Goal: Answer question/provide support

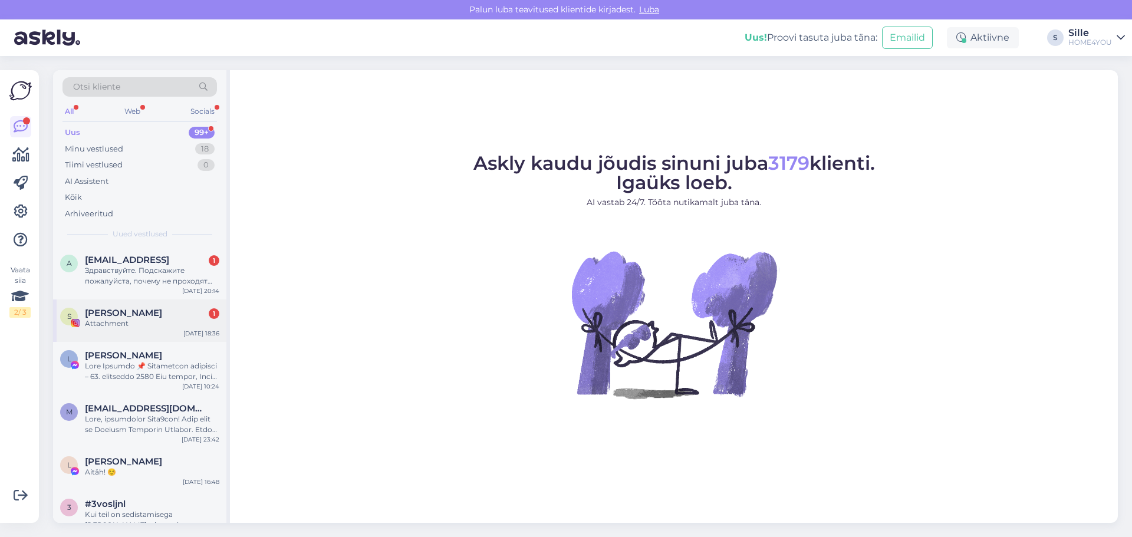
drag, startPoint x: 135, startPoint y: 303, endPoint x: 134, endPoint y: 308, distance: 5.9
click at [135, 306] on div "S [PERSON_NAME] 1 Attachment [DATE] 18:36" at bounding box center [139, 321] width 173 height 42
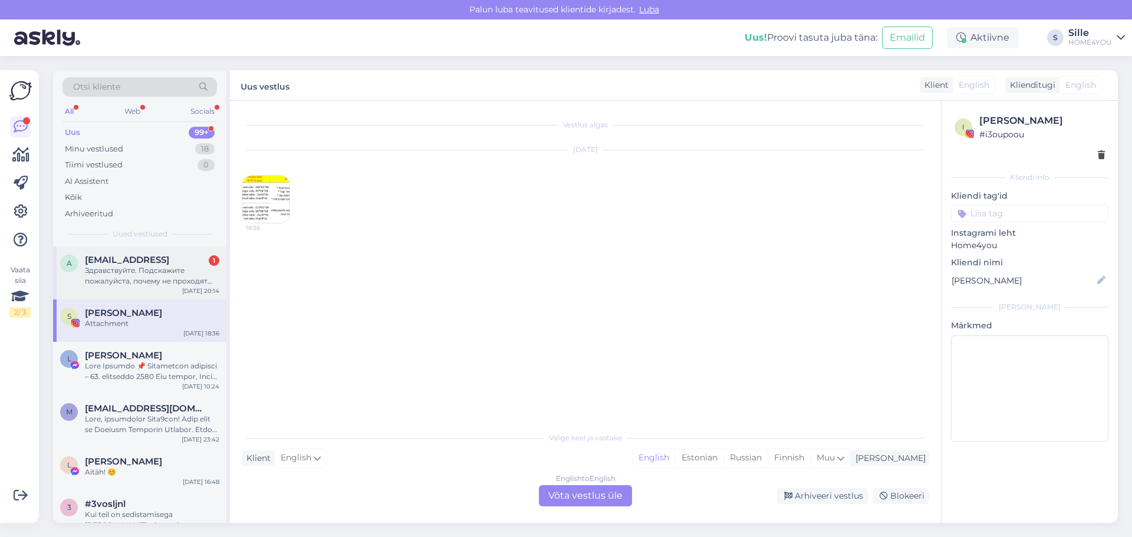
click at [133, 262] on span "[EMAIL_ADDRESS]" at bounding box center [127, 260] width 84 height 11
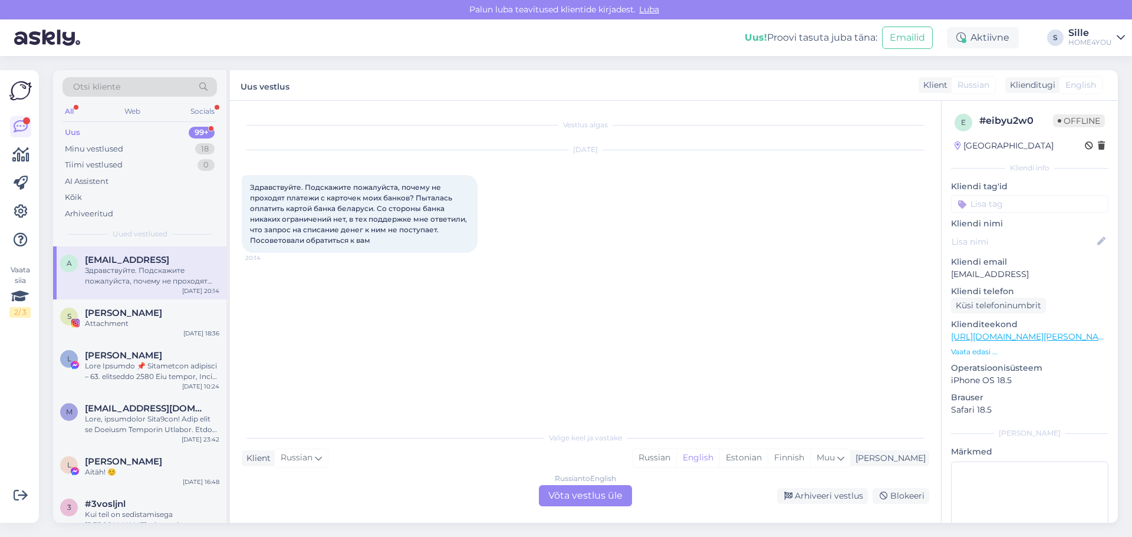
click at [616, 497] on div "Russian to English Võta vestlus üle" at bounding box center [585, 495] width 93 height 21
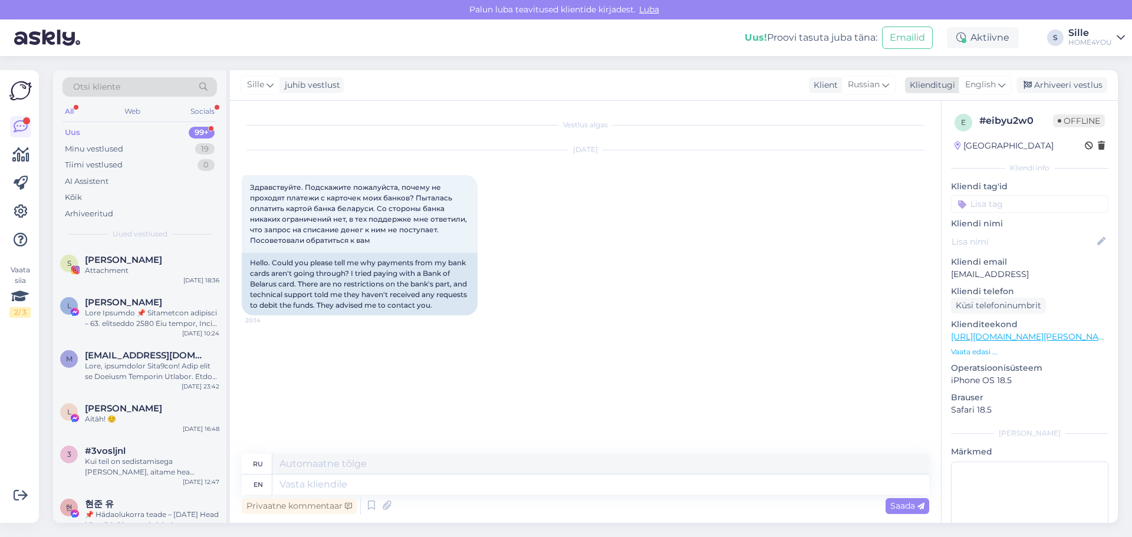
click at [977, 85] on span "English" at bounding box center [981, 84] width 31 height 13
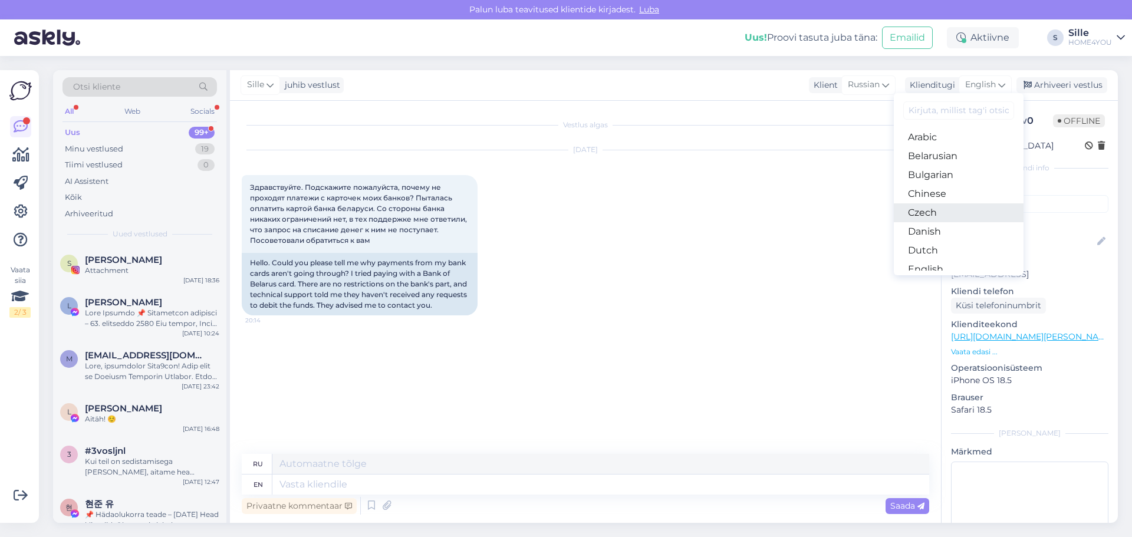
scroll to position [59, 0]
click at [920, 229] on link "Estonian" at bounding box center [959, 229] width 130 height 19
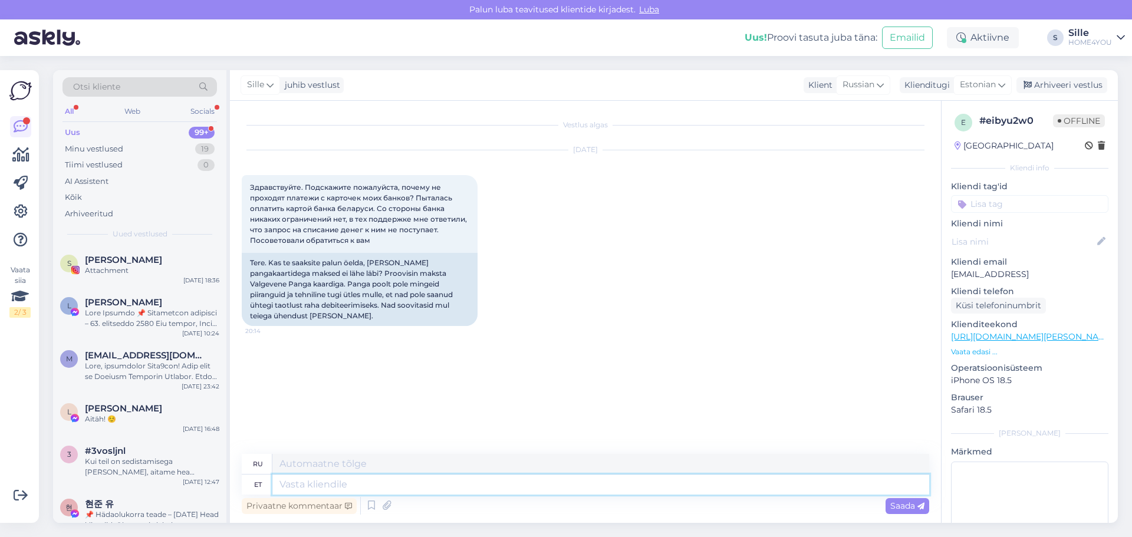
click at [488, 484] on textarea at bounding box center [601, 485] width 657 height 20
type textarea "Tere"
type textarea "Привет"
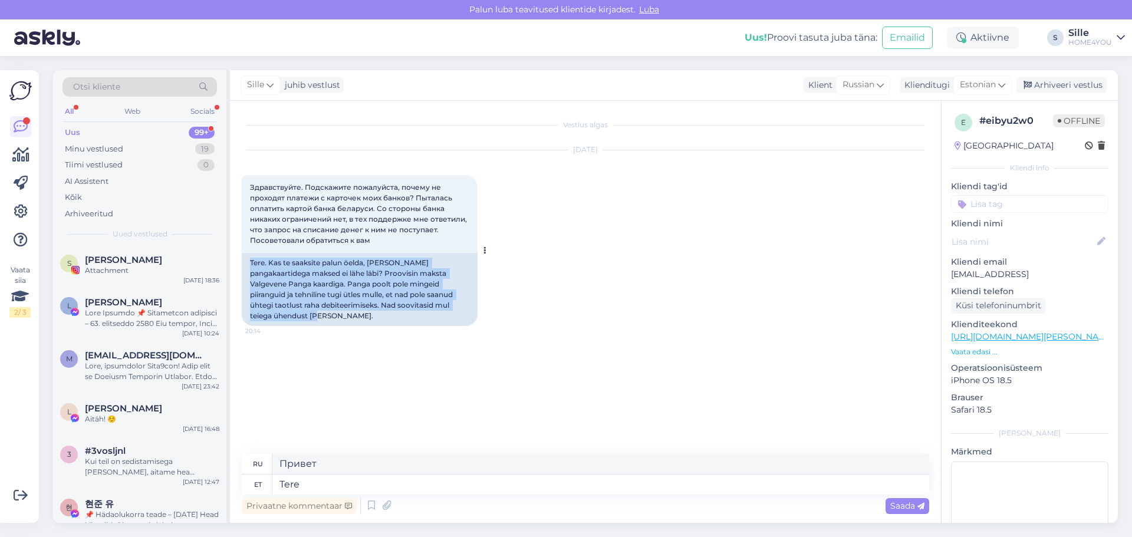
drag, startPoint x: 252, startPoint y: 262, endPoint x: 393, endPoint y: 311, distance: 149.2
click at [393, 311] on div "Tere. Kas te saaksite palun öelda, [PERSON_NAME] pangakaartidega maksed ei lähe…" at bounding box center [360, 289] width 236 height 73
copy div "Tere. Kas te saaksite palun öelda, [PERSON_NAME] pangakaartidega maksed ei lähe…"
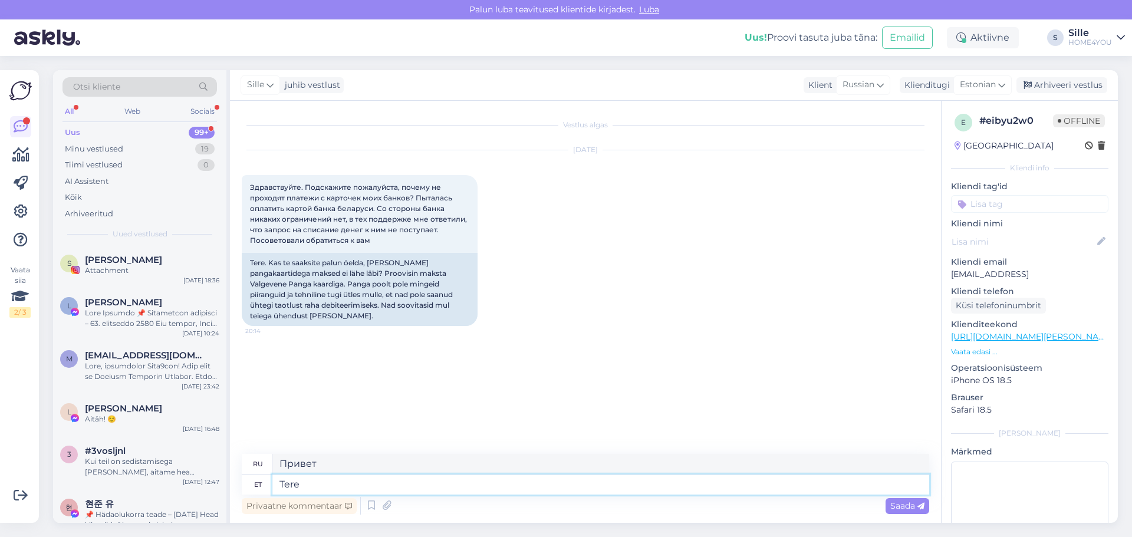
click at [452, 493] on textarea "Tere" at bounding box center [601, 485] width 657 height 20
type textarea "Tere,"
type textarea "Привет,"
type textarea "Tere, panaga"
type textarea "Привет, банк"
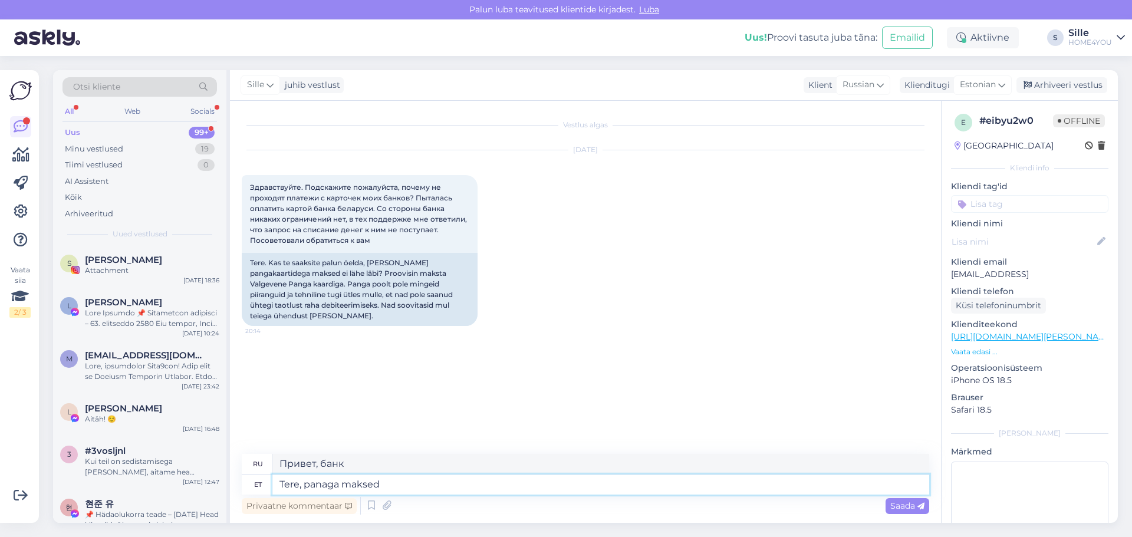
type textarea "Tere, panaga maksed"
type textarea "Здравствуйте, банковские платежи"
type textarea "Tere, panaga maksed toimivad,"
type textarea "Здравствуйте, банковские платежи работают."
type textarea "Tere, panaga maksed toimivad, kahjusk ei"
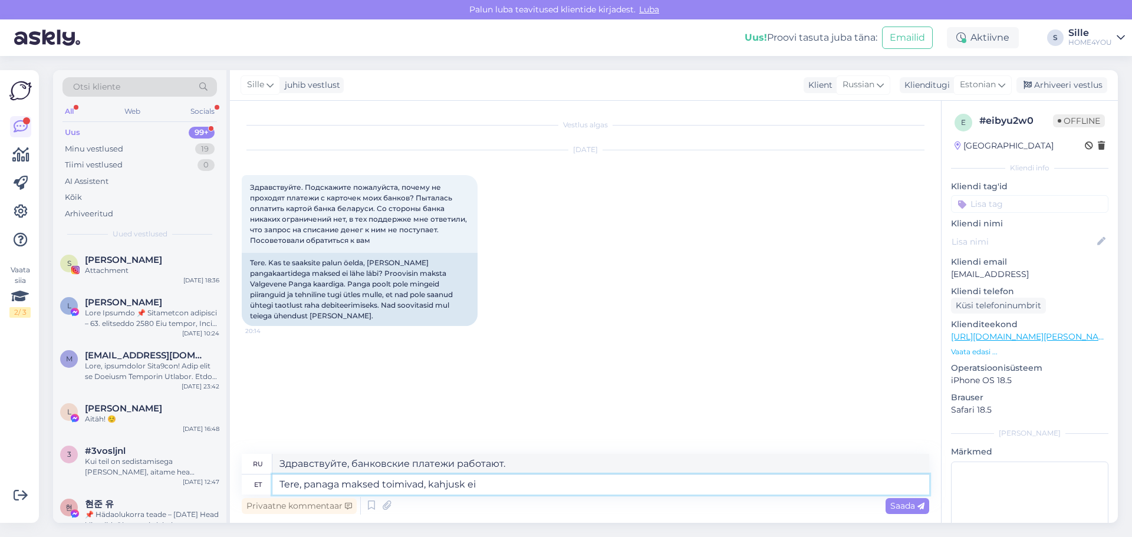
type textarea "Здравствуйте, банковские платежи работают, извините."
type textarea "Tere, panaga maksed toimivad, kahjusk ei o"
type textarea "Здравствуйте, банковские платежи, к сожалению, не работают."
type textarea "Tere, panaga maksed toimivad, kahjusk ei oska"
type textarea "Здравствуйте, банковские платежи работают, к сожалению, я не могу"
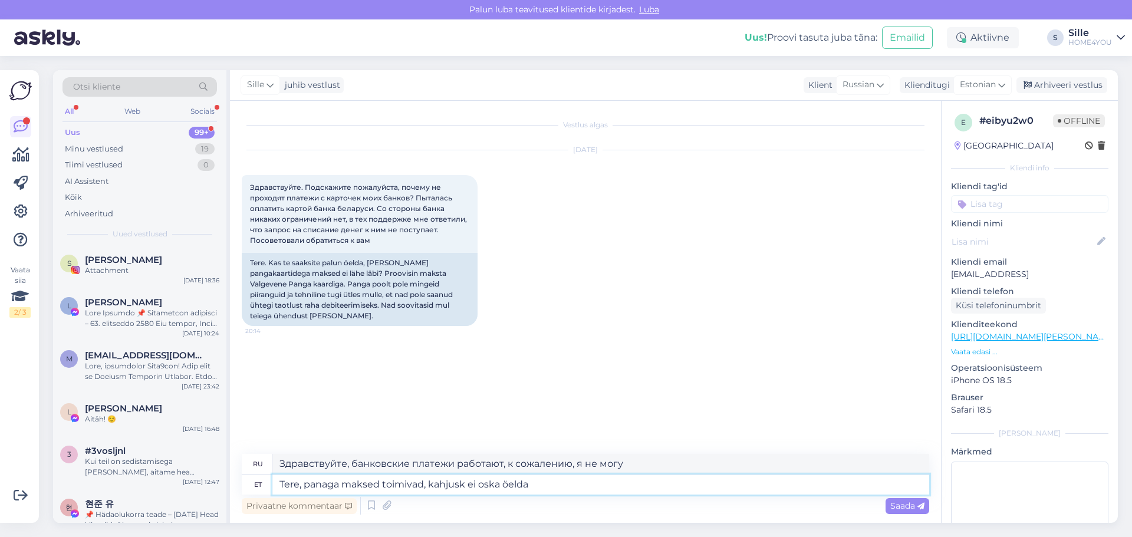
type textarea "Tere, panaga maksed toimivad, kahjusk ei oska öelda m"
type textarea "Здравствуйте, банковские платежи работают, к сожалению, не могу сказать."
type textarea "Tere, panaga maksed toimivad, kahjusk ei oska öelda miks"
type textarea "Здравствуйте, банковские платежи работают, к сожалению, не могу сказать почему."
type textarea "Tere, panaga maksed toimivad, kahjusk ei oska öelda miks [PERSON_NAME] kaart e"
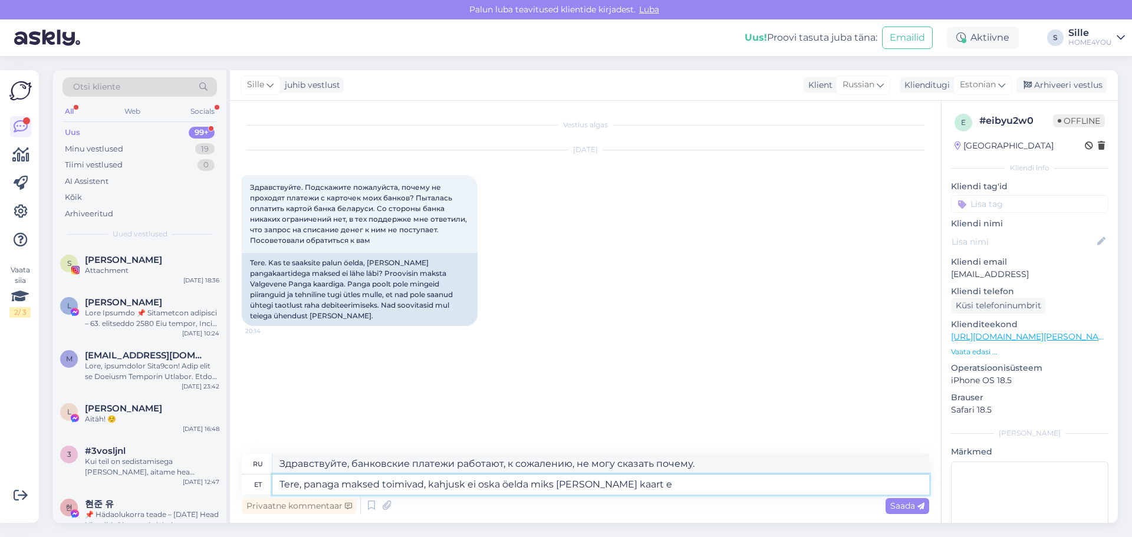
type textarea "Здравствуйте, банковские платежи работают, к сожалению, не могу сказать, почему…"
type textarea "Tere, panaga maksed toimivad, kahjusk ei oska öelda miks Teie kaart ei"
type textarea "Здравствуйте, банковские платежи работают, к сожалению, я не могу сказать вам, …"
type textarea "Tere, panaga maksed toimivad, kahjusk ei oska öelda miks Teie kaart ei toimi."
type textarea "Здравствуйте, банковские платежи работают, к сожалению, я не могу сказать, поче…"
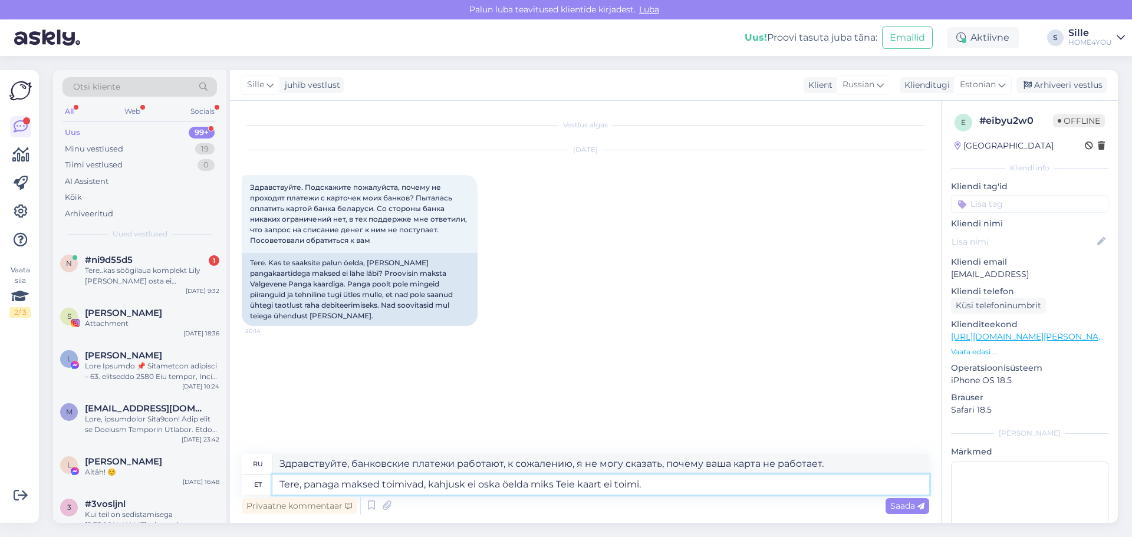
drag, startPoint x: 662, startPoint y: 490, endPoint x: 304, endPoint y: 481, distance: 357.5
click at [304, 481] on textarea "Tere, panaga maksed toimivad, kahjusk ei oska öelda miks Teie kaart ei toimi." at bounding box center [601, 485] width 657 height 20
type textarea "Tere, kas"
type textarea "Привет, это"
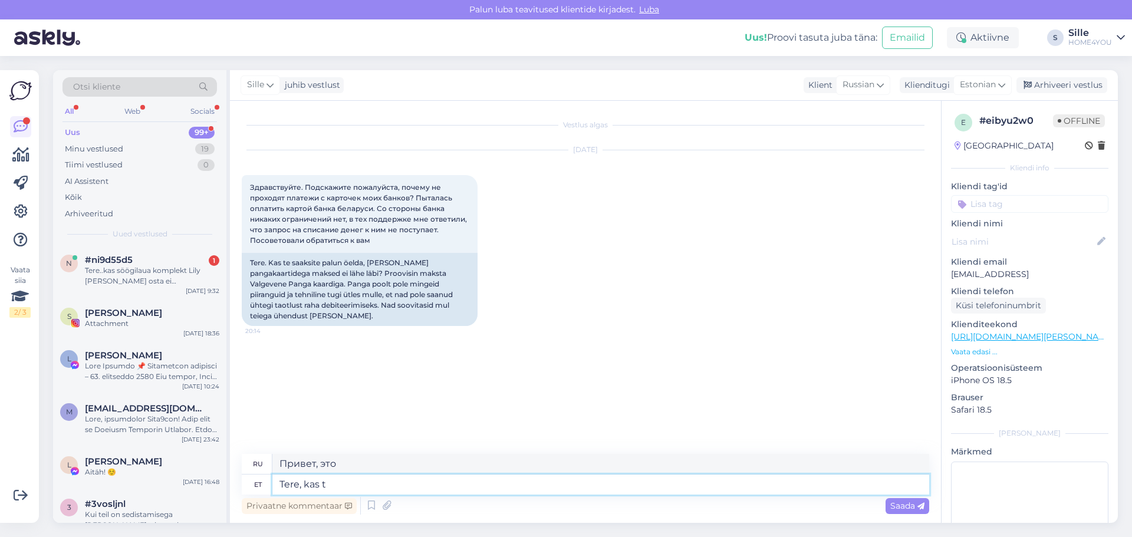
type textarea "Tere, kas te"
type textarea "Привет, ты?"
type textarea "Tere, kas teid"
type textarea "Привет, как дела?"
type textarea "Tere, kas teid suunab"
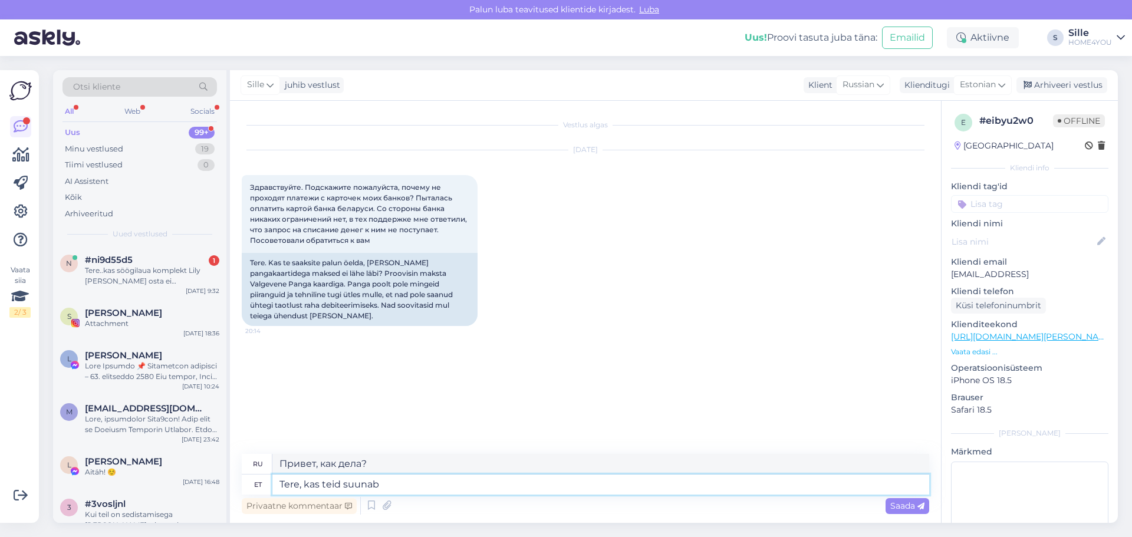
type textarea "Здравствуйте, можете ли вы подсказать мне, куда идти?"
type textarea "Tere, kas teid suunab panaga l"
type textarea "Здравствуйте, можете ли вы подсказать мне, как добраться до банка?"
type textarea "Tere, kas teid suunab panaga lehele"
type textarea "Здравствуйте, вы будете перенаправлены на страницу банка?"
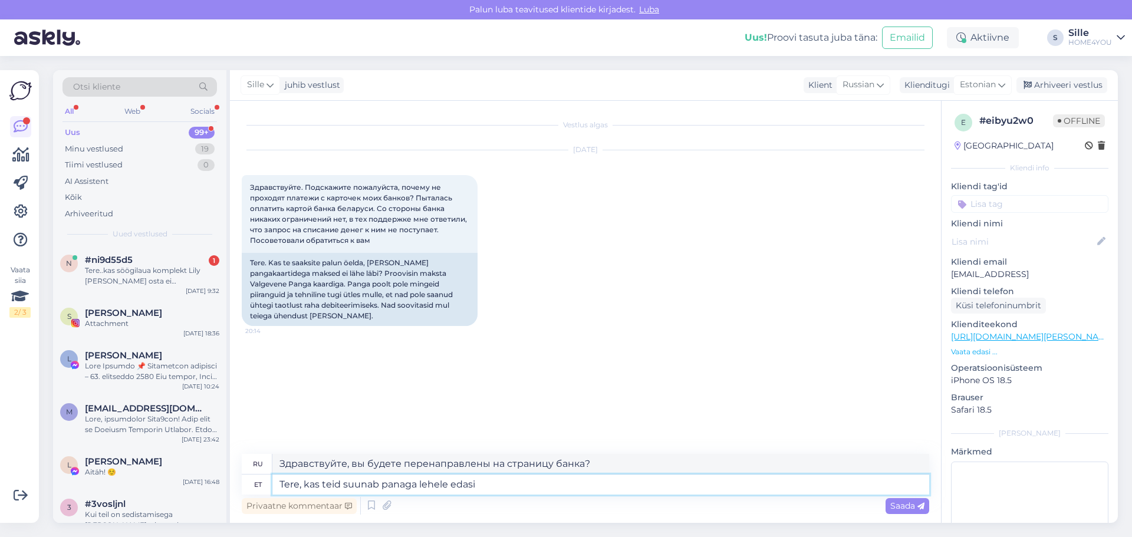
type textarea "Tere, kas teid suunab panaga lehele edasi?"
type textarea "Здравствуйте, вас перенаправляют на страницу банка?"
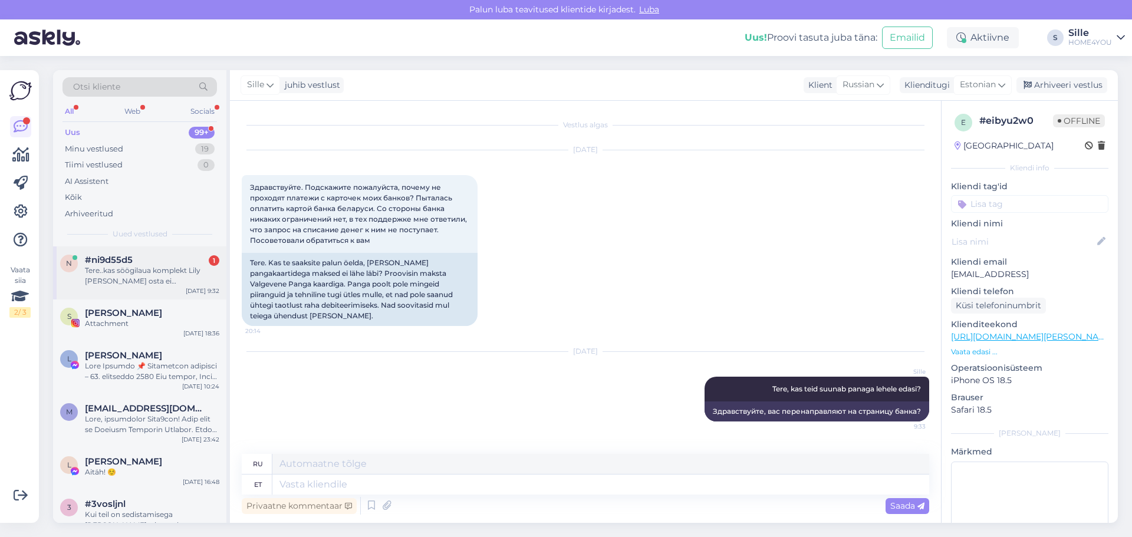
click at [102, 273] on div "Tere..kas söögilaua komplekt Lily [PERSON_NAME] osta ei [PERSON_NAME] [PERSON_N…" at bounding box center [152, 275] width 134 height 21
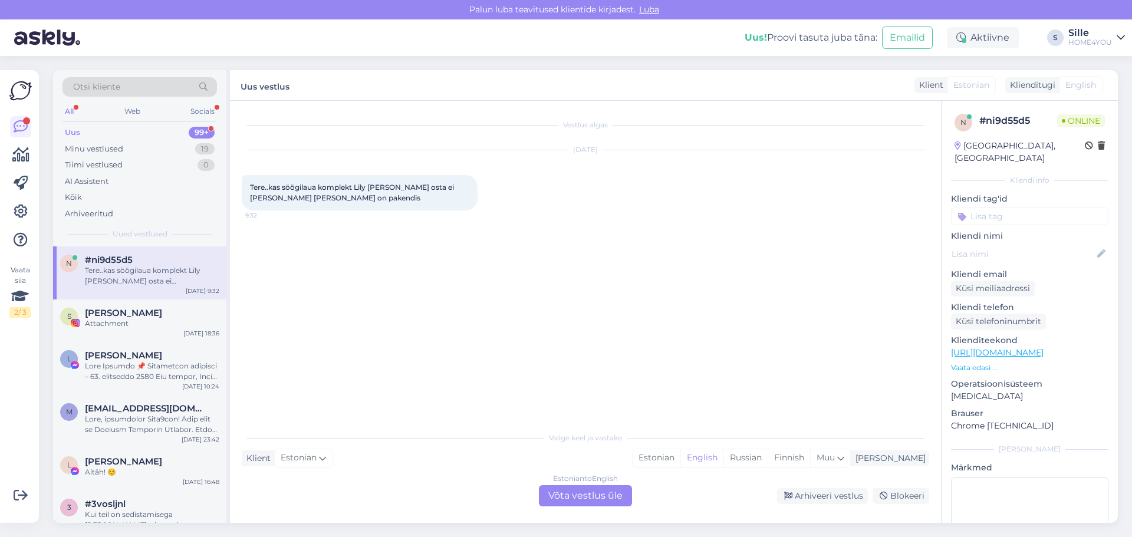
click at [576, 494] on div "Estonian to English Võta vestlus üle" at bounding box center [585, 495] width 93 height 21
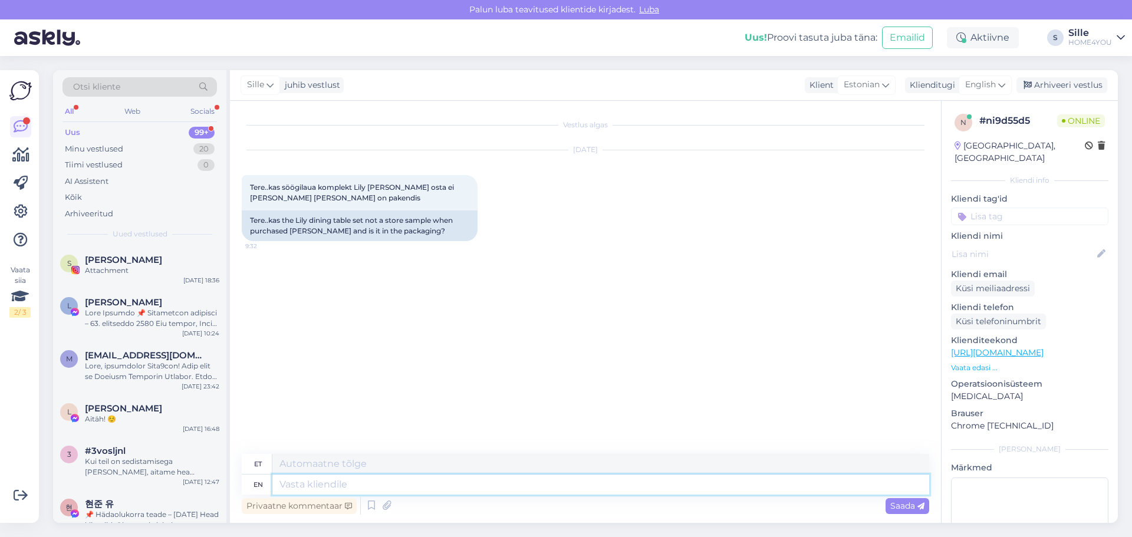
click at [474, 493] on textarea at bounding box center [601, 485] width 657 height 20
type textarea "Tere"
click at [996, 84] on span "English" at bounding box center [981, 84] width 31 height 13
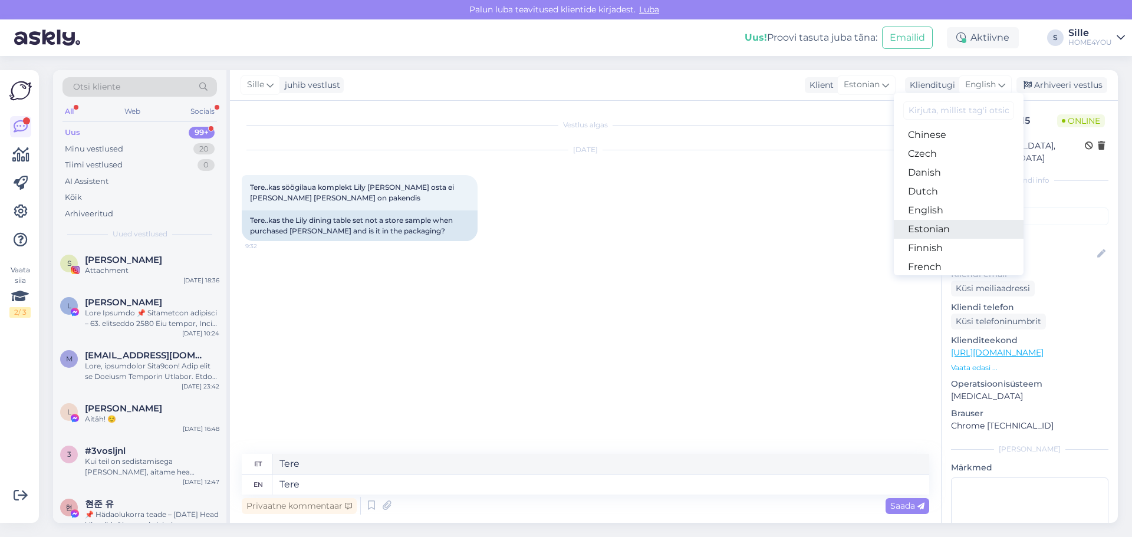
click at [930, 225] on link "Estonian" at bounding box center [959, 229] width 130 height 19
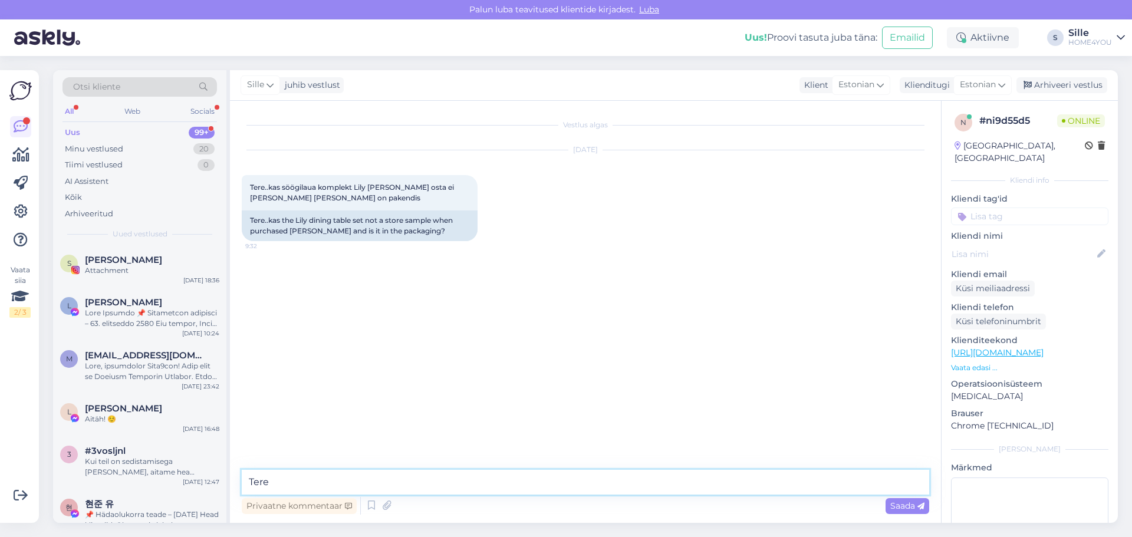
click at [445, 482] on textarea "Tere" at bounding box center [586, 482] width 688 height 25
type textarea "Tere, e-poest ostes on [PERSON_NAME] pakendis."
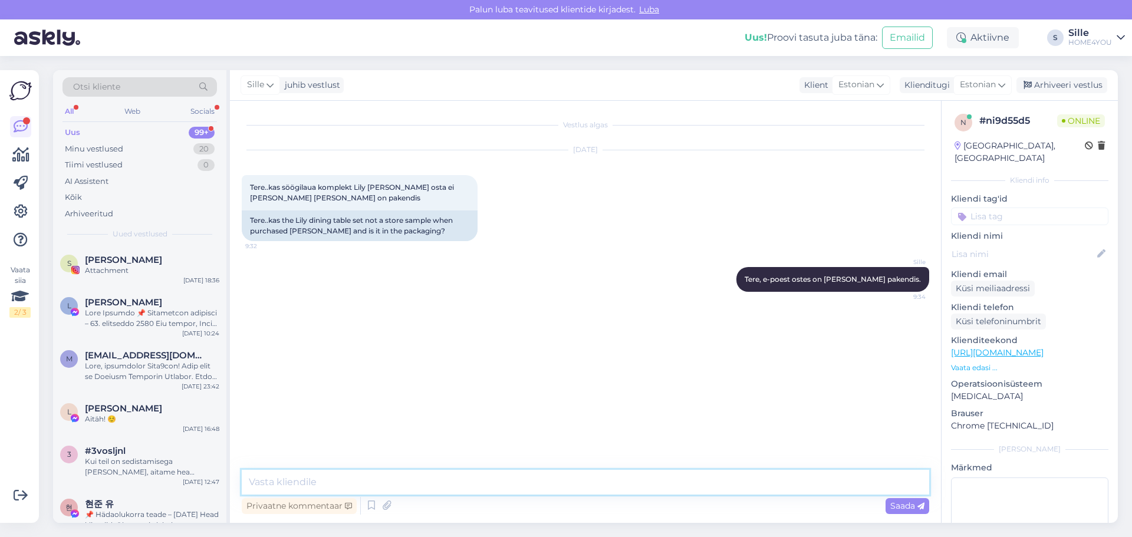
click at [530, 494] on textarea at bounding box center [586, 482] width 688 height 25
type textarea "[PERSON_NAME] laos olemas siis kauplused näidist ei [PERSON_NAME] pakendis toot…"
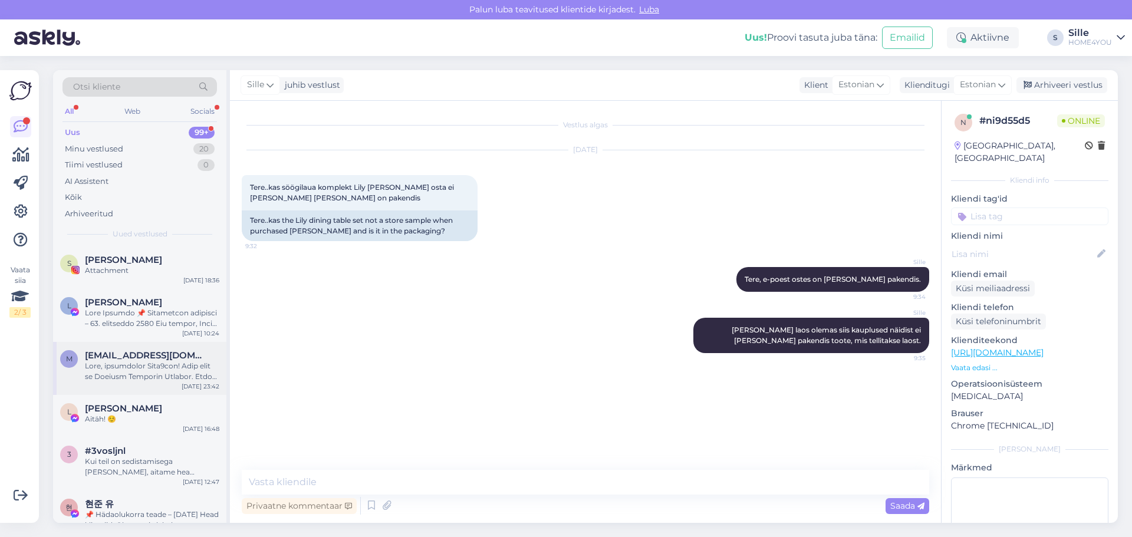
click at [100, 357] on span "[EMAIL_ADDRESS][DOMAIN_NAME]" at bounding box center [146, 355] width 123 height 11
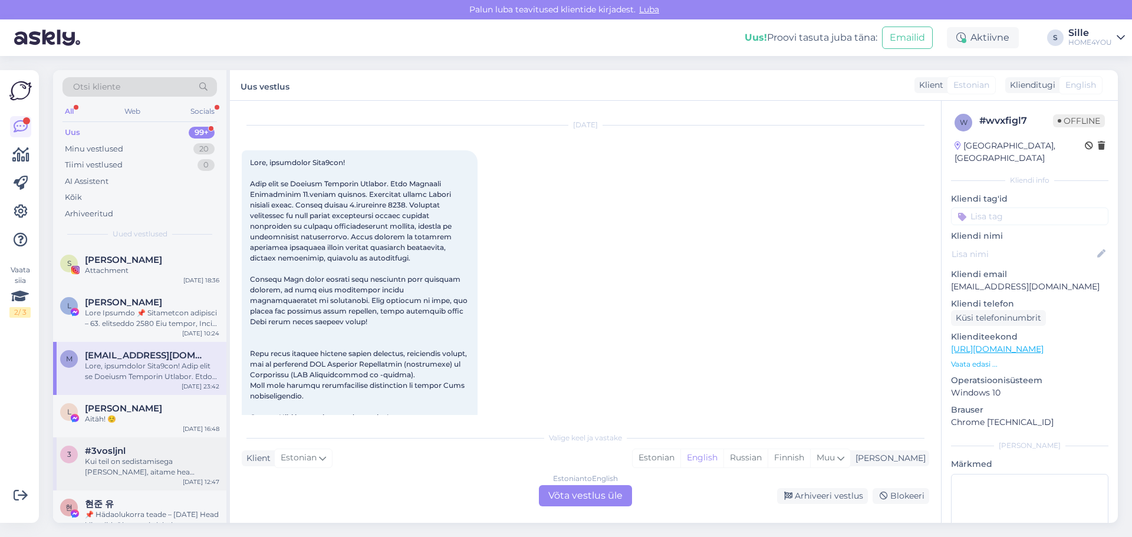
click at [156, 459] on div "Kui teil on sedistamisega [PERSON_NAME], aitame hea meelega. Siin saate broneer…" at bounding box center [152, 467] width 134 height 21
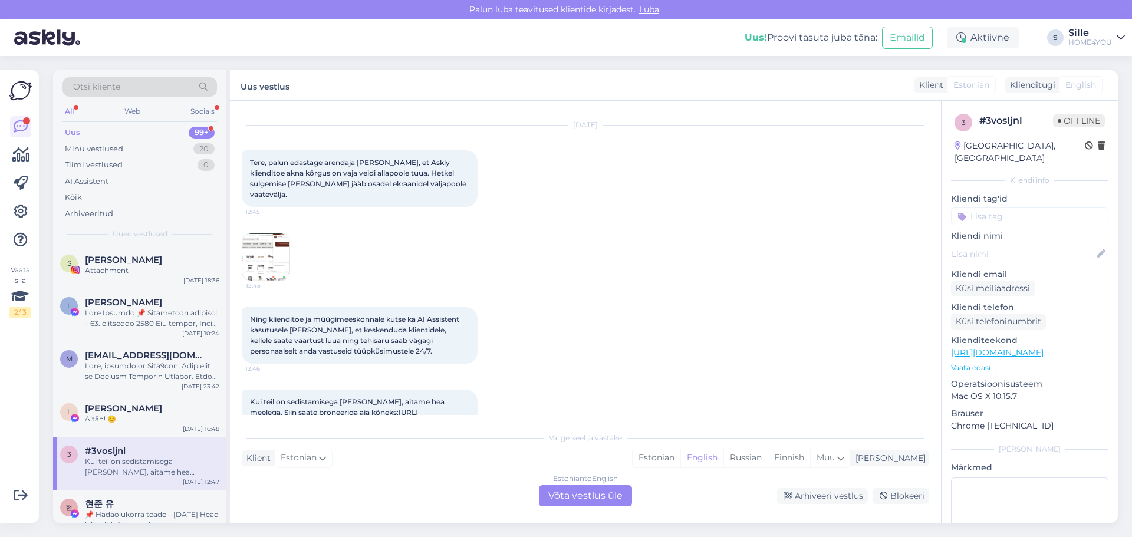
scroll to position [48, 0]
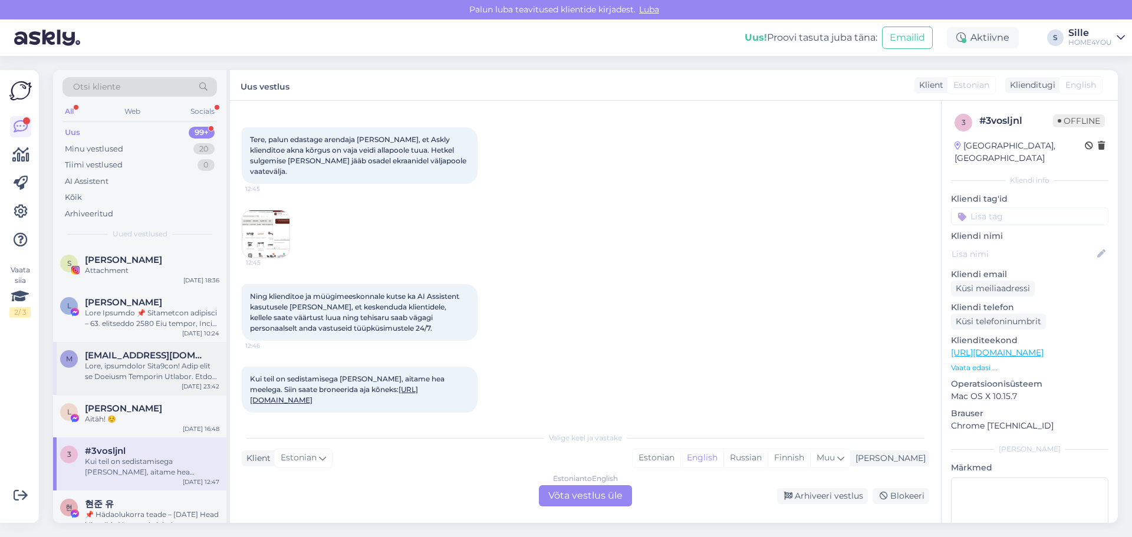
click at [117, 355] on span "[EMAIL_ADDRESS][DOMAIN_NAME]" at bounding box center [146, 355] width 123 height 11
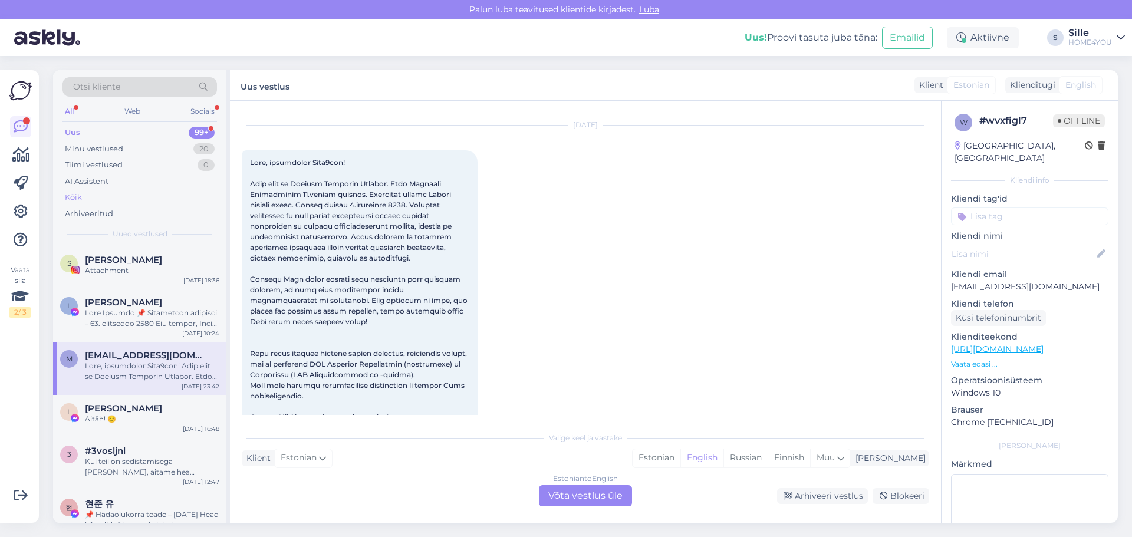
click at [75, 192] on div "Kõik" at bounding box center [73, 198] width 17 height 12
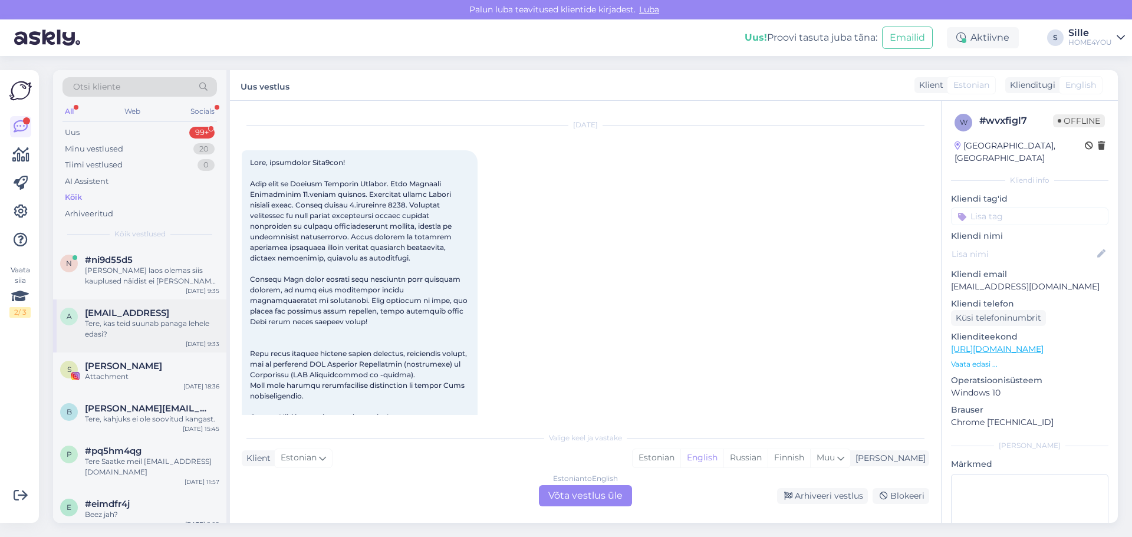
click at [127, 331] on div "Tere, kas teid suunab panaga lehele edasi?" at bounding box center [152, 329] width 134 height 21
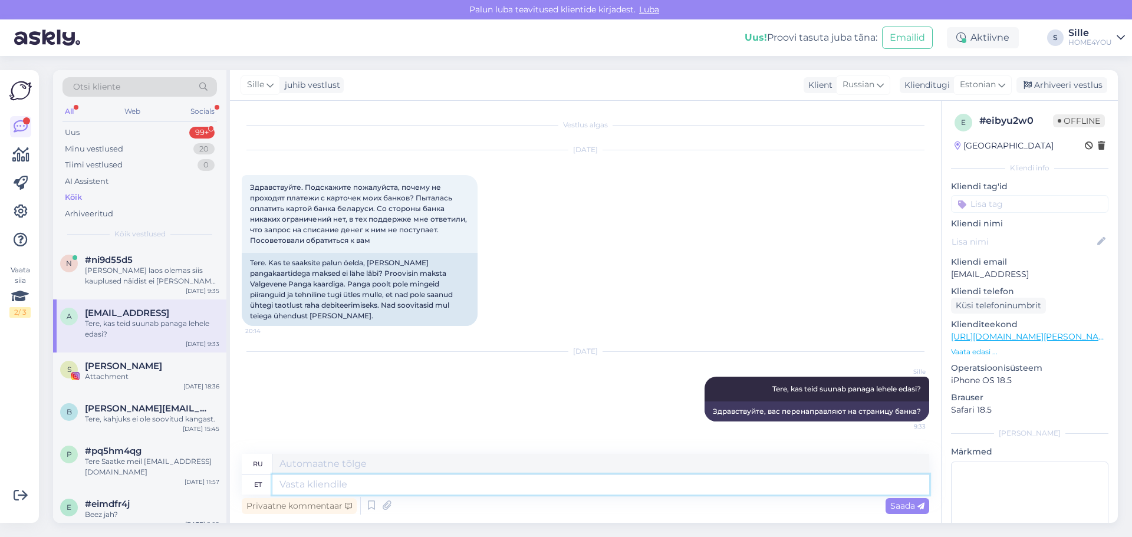
click at [422, 488] on textarea at bounding box center [601, 485] width 657 height 20
type textarea "M"
type textarea "meil"
type textarea "у нас есть"
type textarea "[PERSON_NAME]"
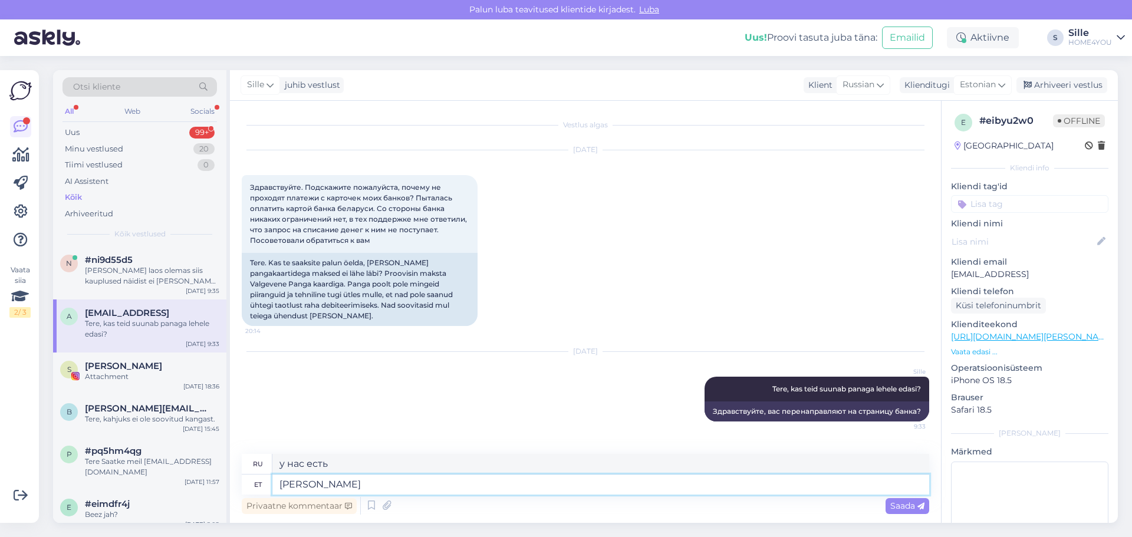
type textarea "мы все"
type textarea "[PERSON_NAME] toi"
type textarea "мы все пришли"
type textarea "[PERSON_NAME] toimib, t"
type textarea "у нас все работает,"
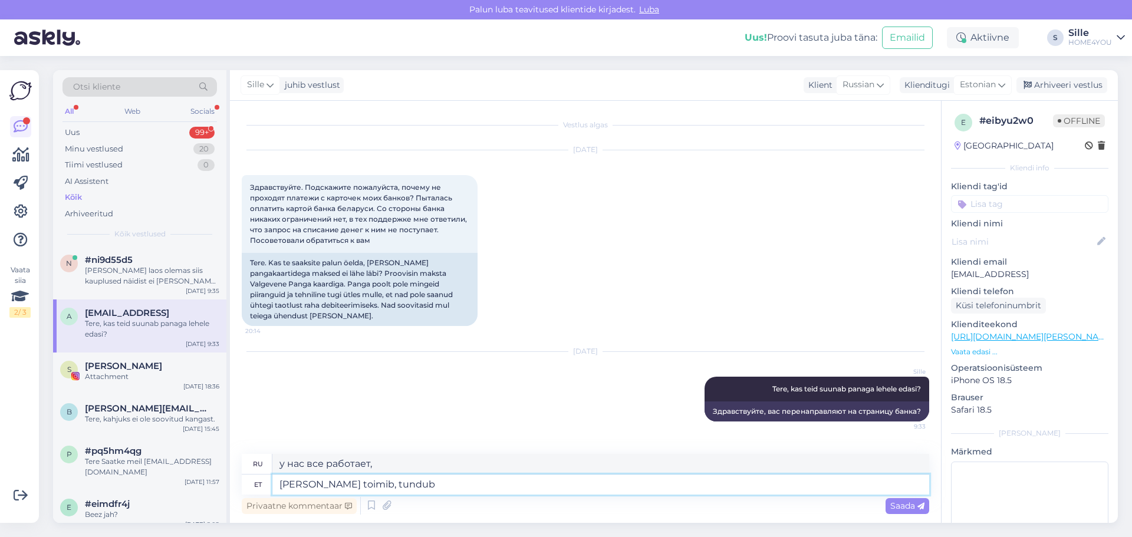
type textarea "[PERSON_NAME] toimib, tundub"
type textarea "Кажется, у нас все работает."
type textarea "[PERSON_NAME] toimib, tundub pro"
type textarea "У нас все работает, вроде как профи."
type textarea "[PERSON_NAME] toimib, tundub probleem"
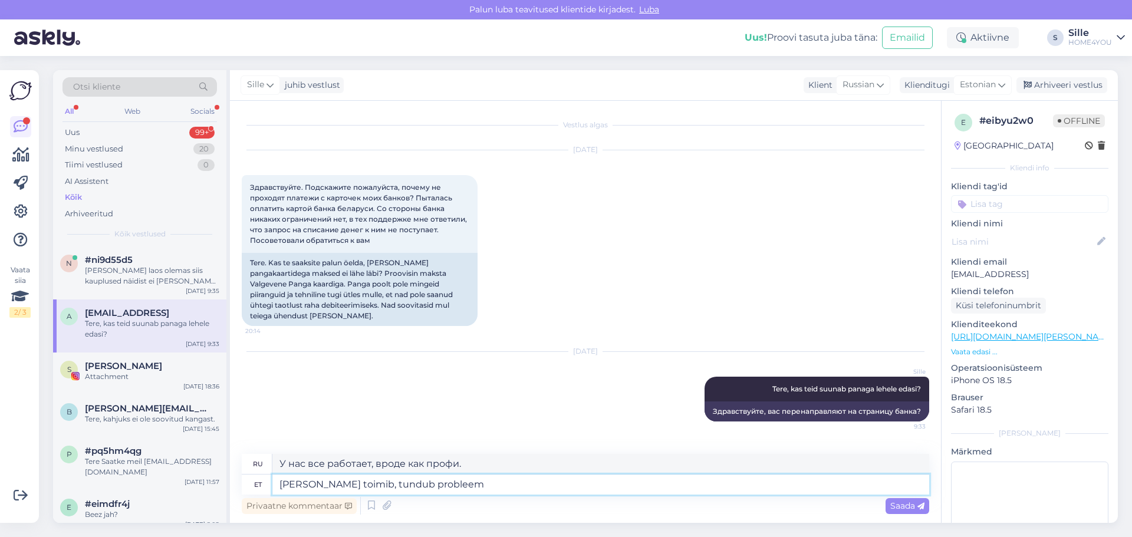
type textarea "У нас все работает, кажется, возникла проблема"
type textarea "[PERSON_NAME] toimib, tundub probleem Teiep"
type textarea "У нас все работает, похоже, проблема у вас."
type textarea "[PERSON_NAME] toimib, tundub probleem Teiepoolne."
type textarea "У нас все работает, похоже, проблема на вашей стороне."
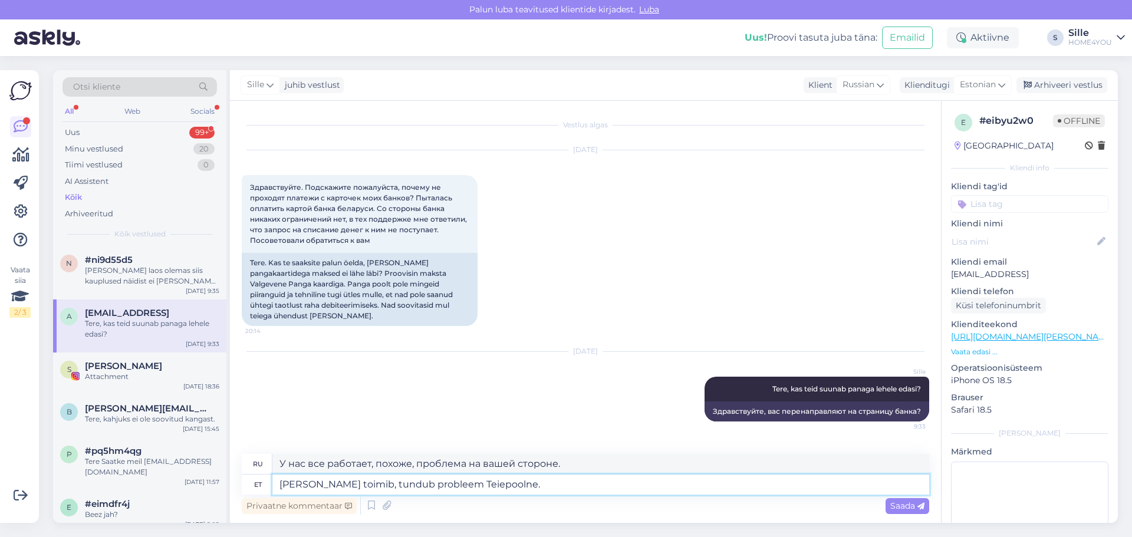
click at [290, 482] on textarea "[PERSON_NAME] toimib, tundub probleem Teiepoolne." at bounding box center [601, 485] width 657 height 20
type textarea "[PERSON_NAME] toimib, tundub probleem Teiepoolne."
type textarea "У нас все работает, похоже проблема на вашей стороне."
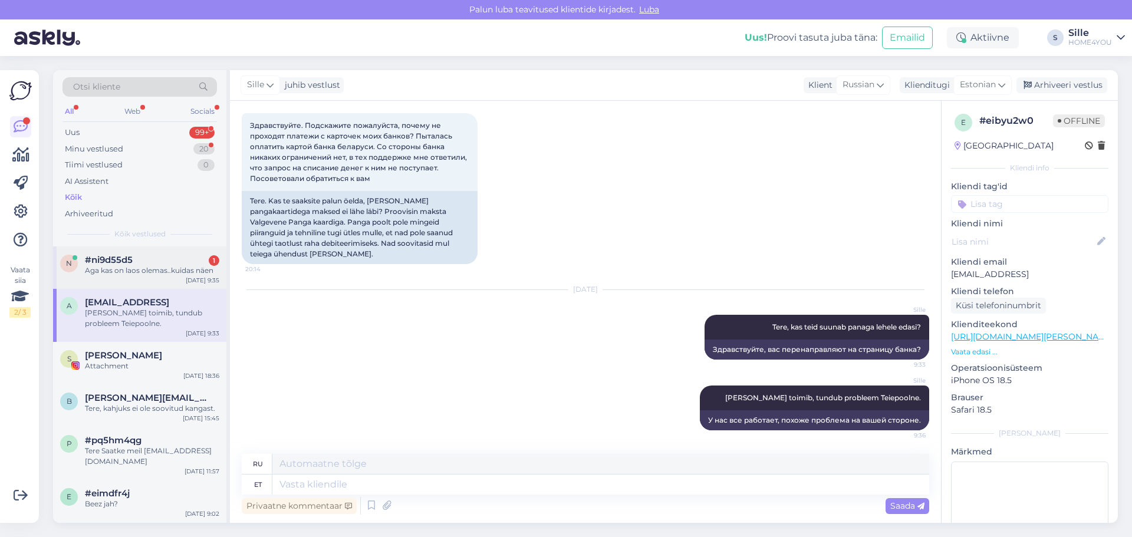
click at [169, 265] on div "#ni9d55d5 1" at bounding box center [152, 260] width 134 height 11
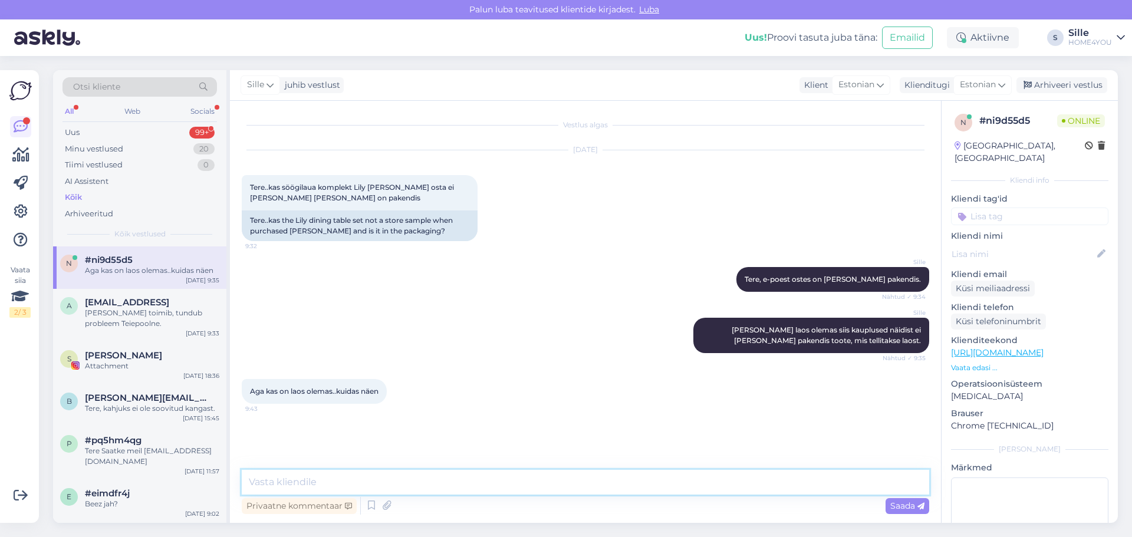
click at [561, 487] on textarea at bounding box center [586, 482] width 688 height 25
click at [562, 493] on textarea at bounding box center [586, 482] width 688 height 25
type textarea "[PERSON_NAME] ostukorvi võimalus on [PERSON_NAME] laos olemas."
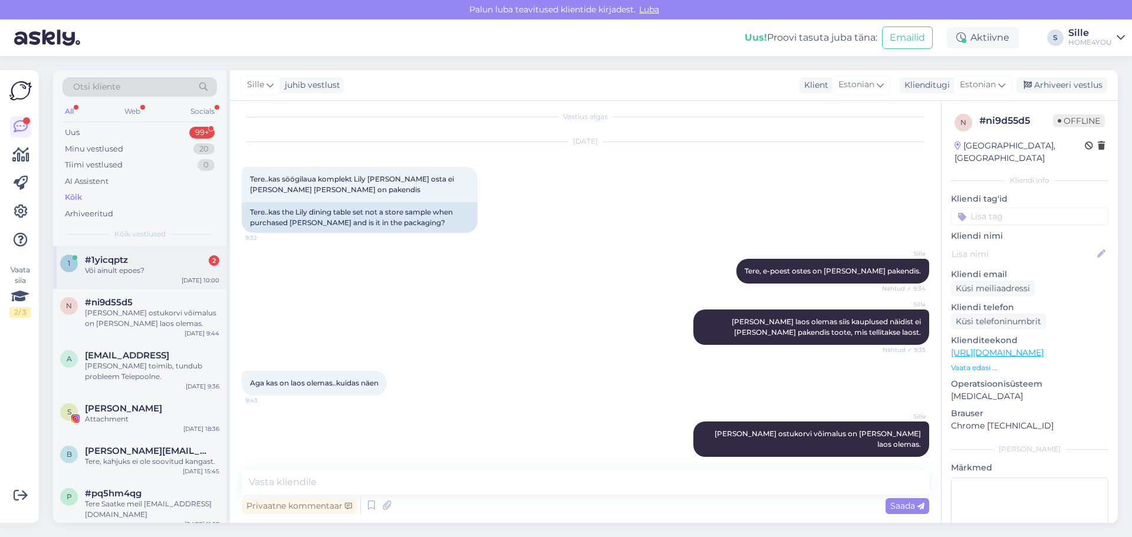
click at [114, 264] on span "#1yicqptz" at bounding box center [106, 260] width 43 height 11
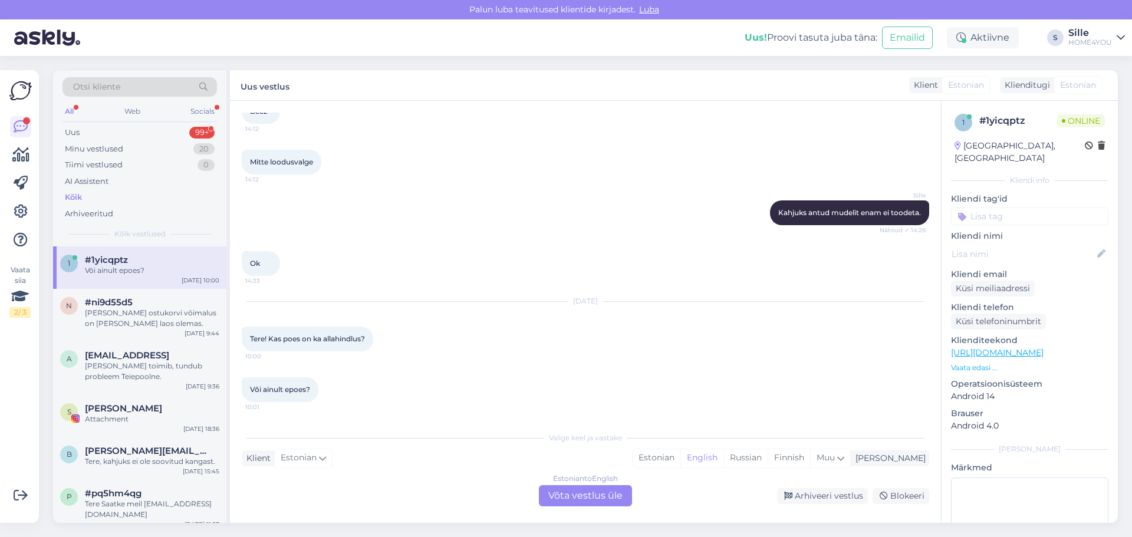
click at [560, 498] on div "Estonian to English Võta vestlus üle" at bounding box center [585, 495] width 93 height 21
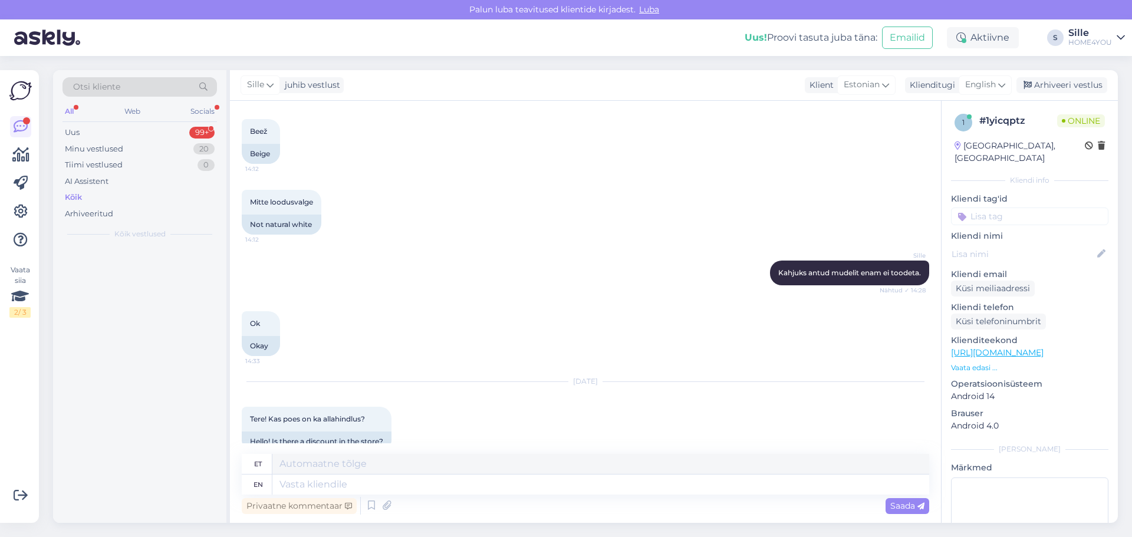
scroll to position [436, 0]
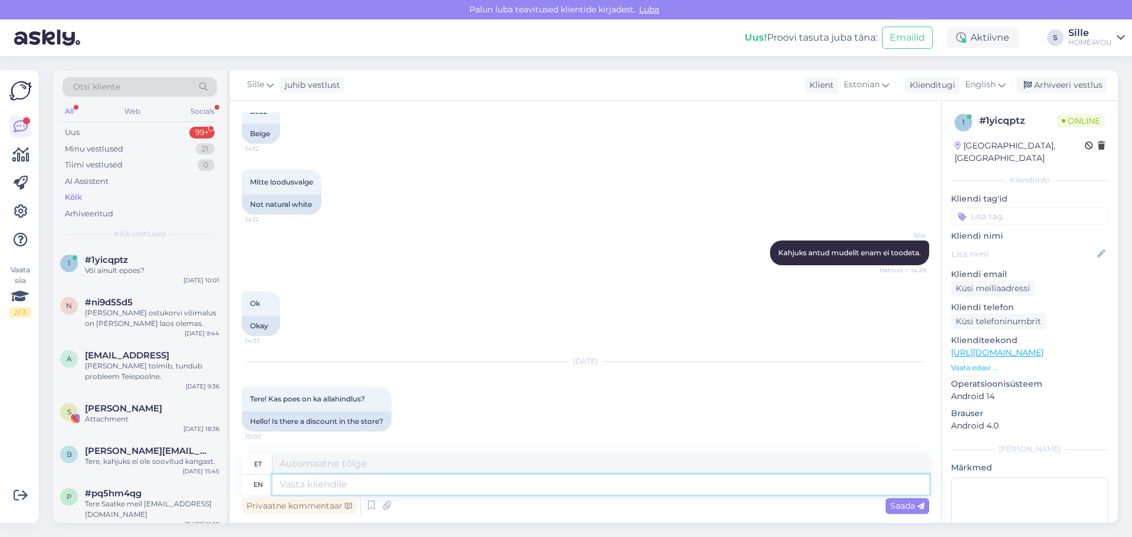
click at [434, 488] on textarea at bounding box center [601, 485] width 657 height 20
drag, startPoint x: 995, startPoint y: 78, endPoint x: 994, endPoint y: 85, distance: 7.1
click at [994, 80] on div "English" at bounding box center [985, 84] width 53 height 19
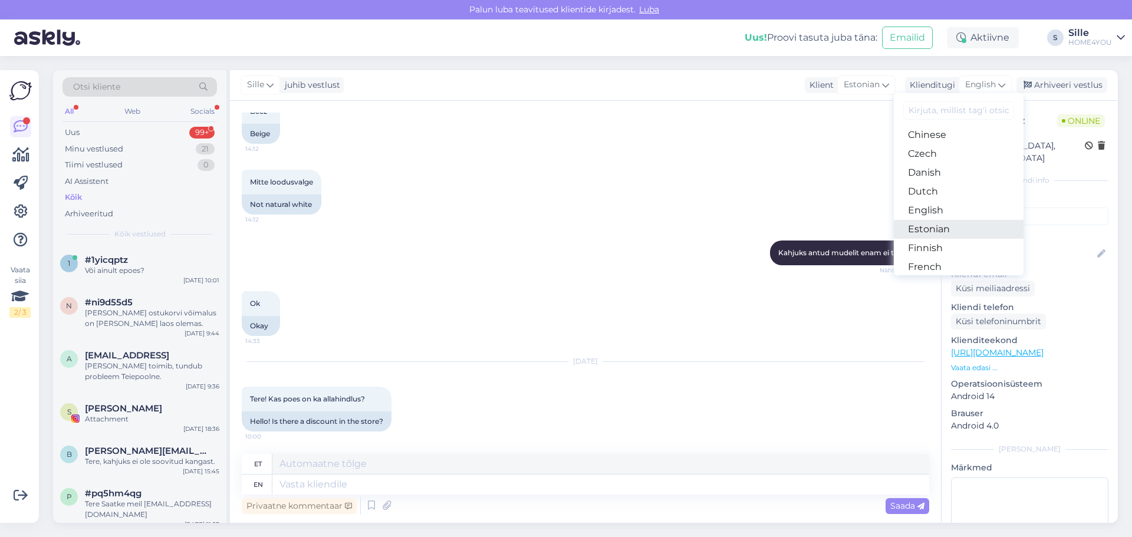
click at [943, 226] on link "Estonian" at bounding box center [959, 229] width 130 height 19
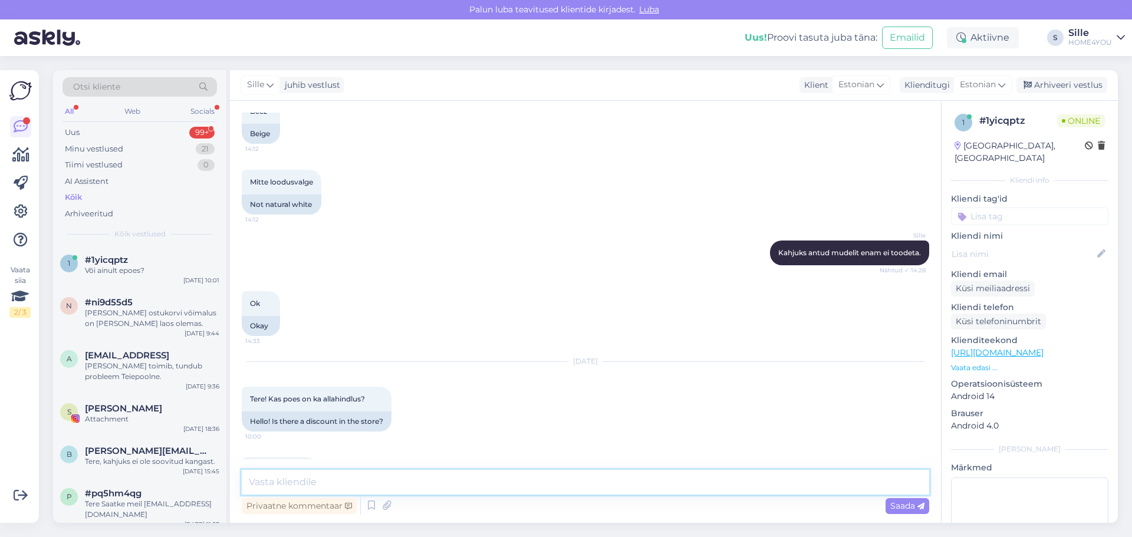
click at [480, 480] on textarea at bounding box center [586, 482] width 688 height 25
type textarea "Tere, jah kauplustes on ka allahindlus"
